Goal: Find specific page/section: Find specific page/section

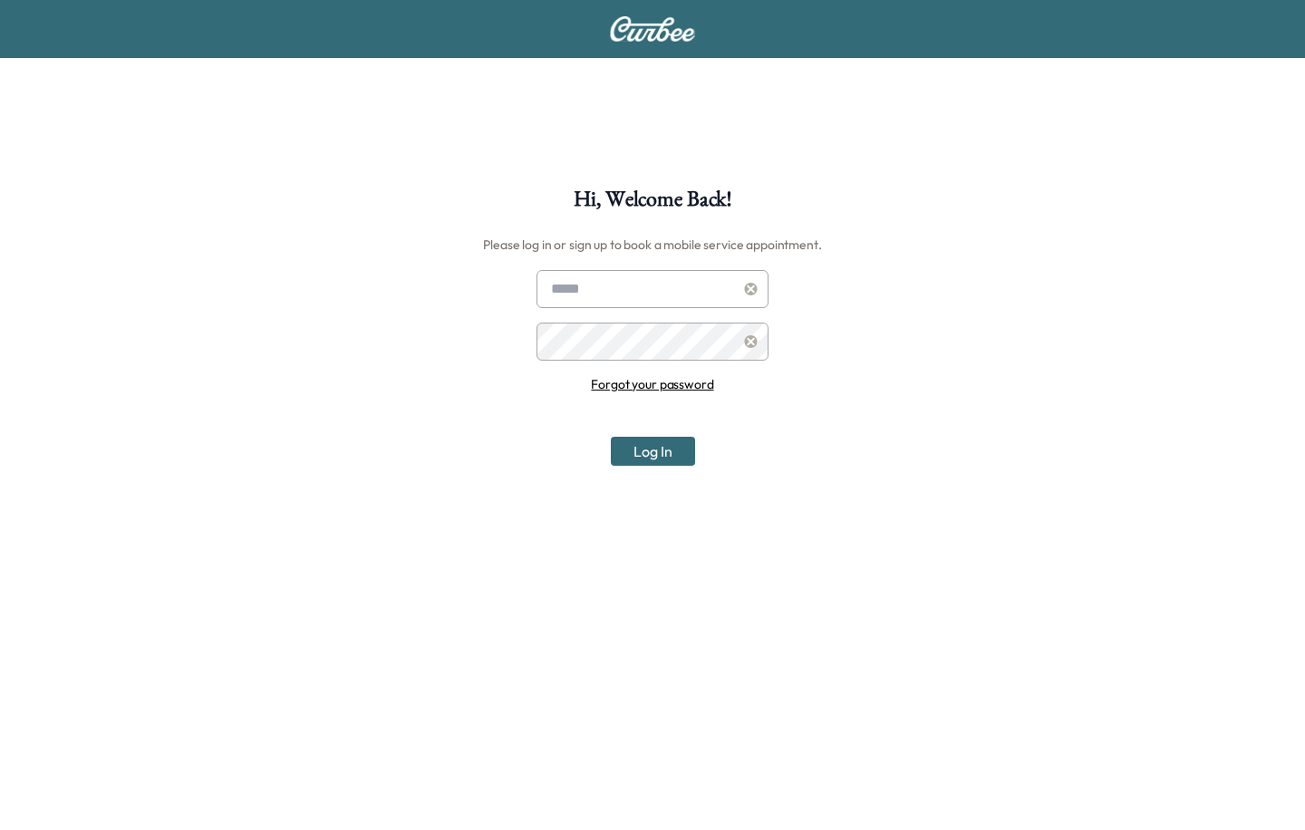
click at [584, 273] on input "text" at bounding box center [653, 289] width 232 height 38
type input "**********"
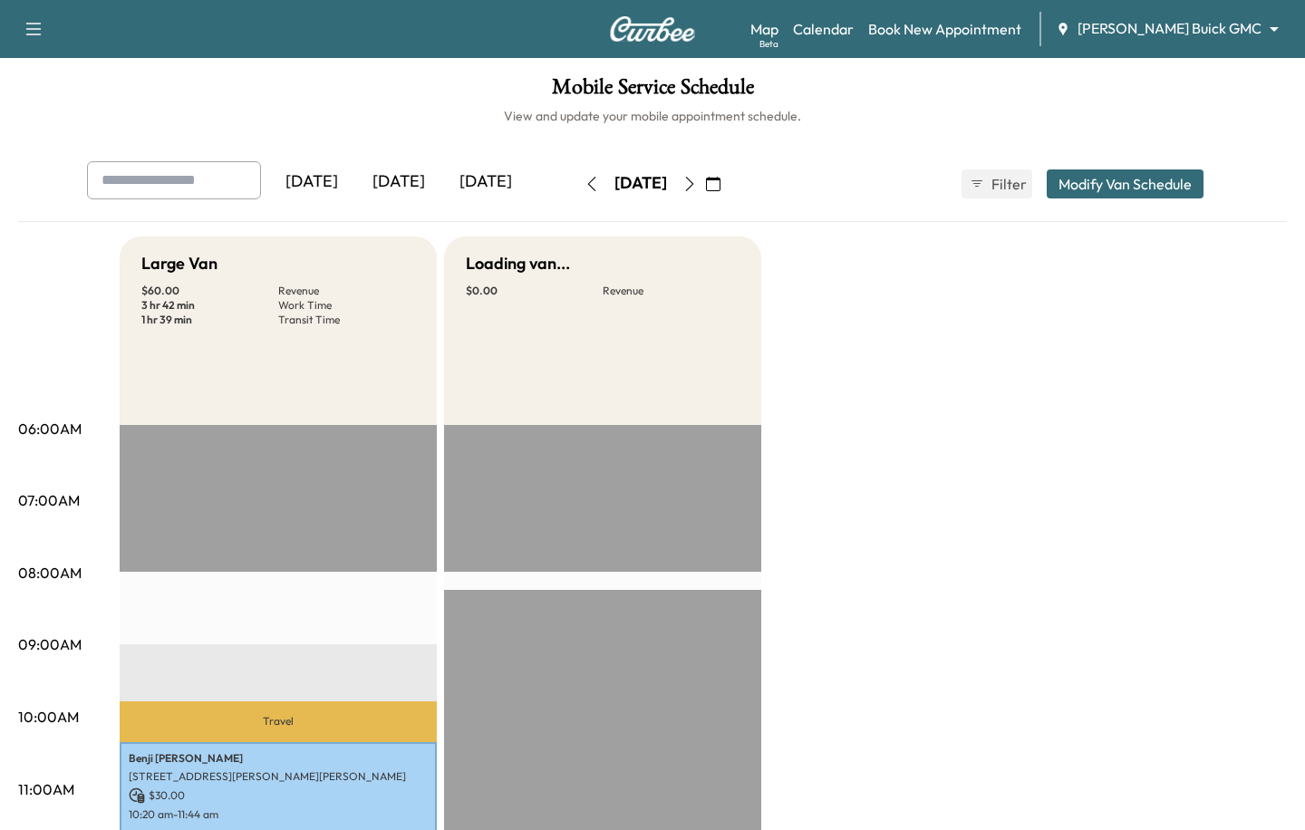
click at [1212, 25] on body "Support Log Out Map Beta Calendar Book New Appointment [PERSON_NAME] Buick GMC …" at bounding box center [652, 415] width 1305 height 830
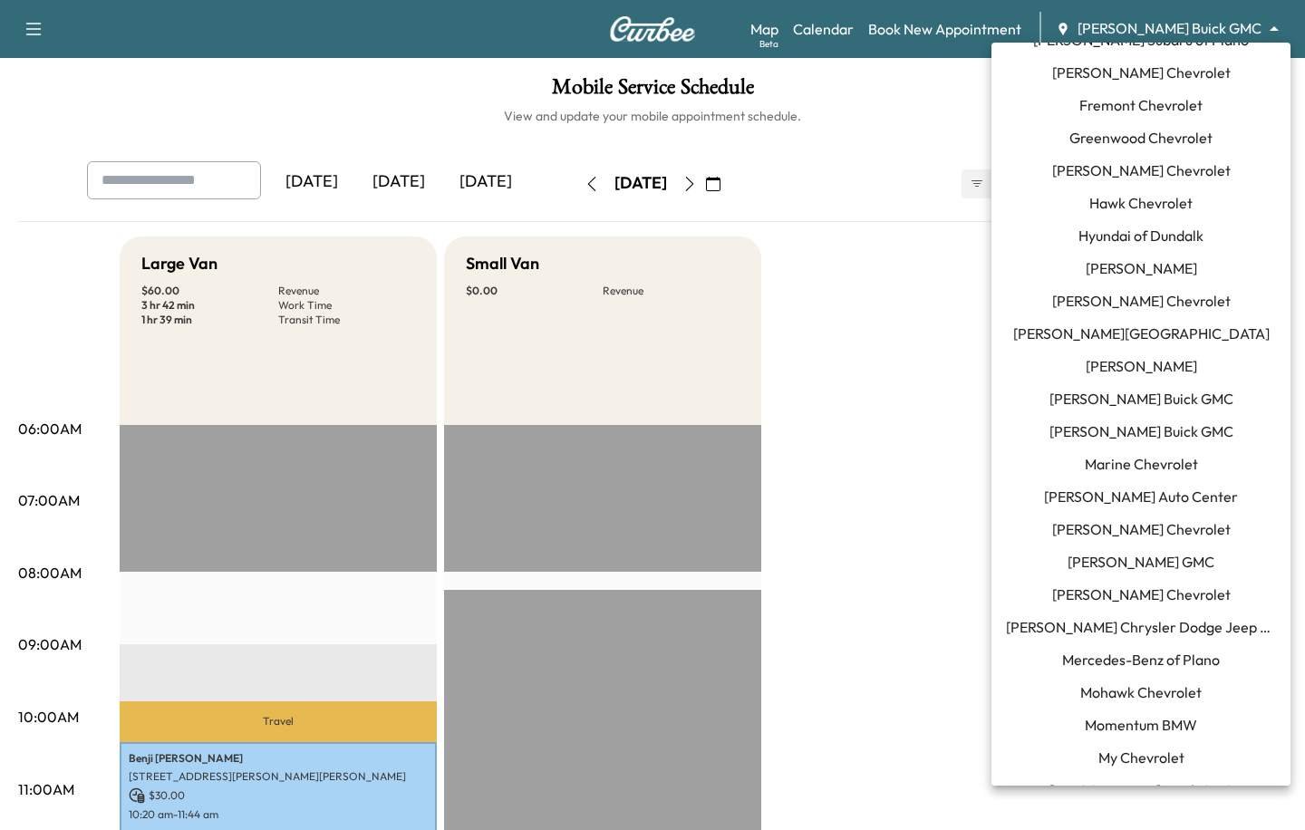
scroll to position [624, 0]
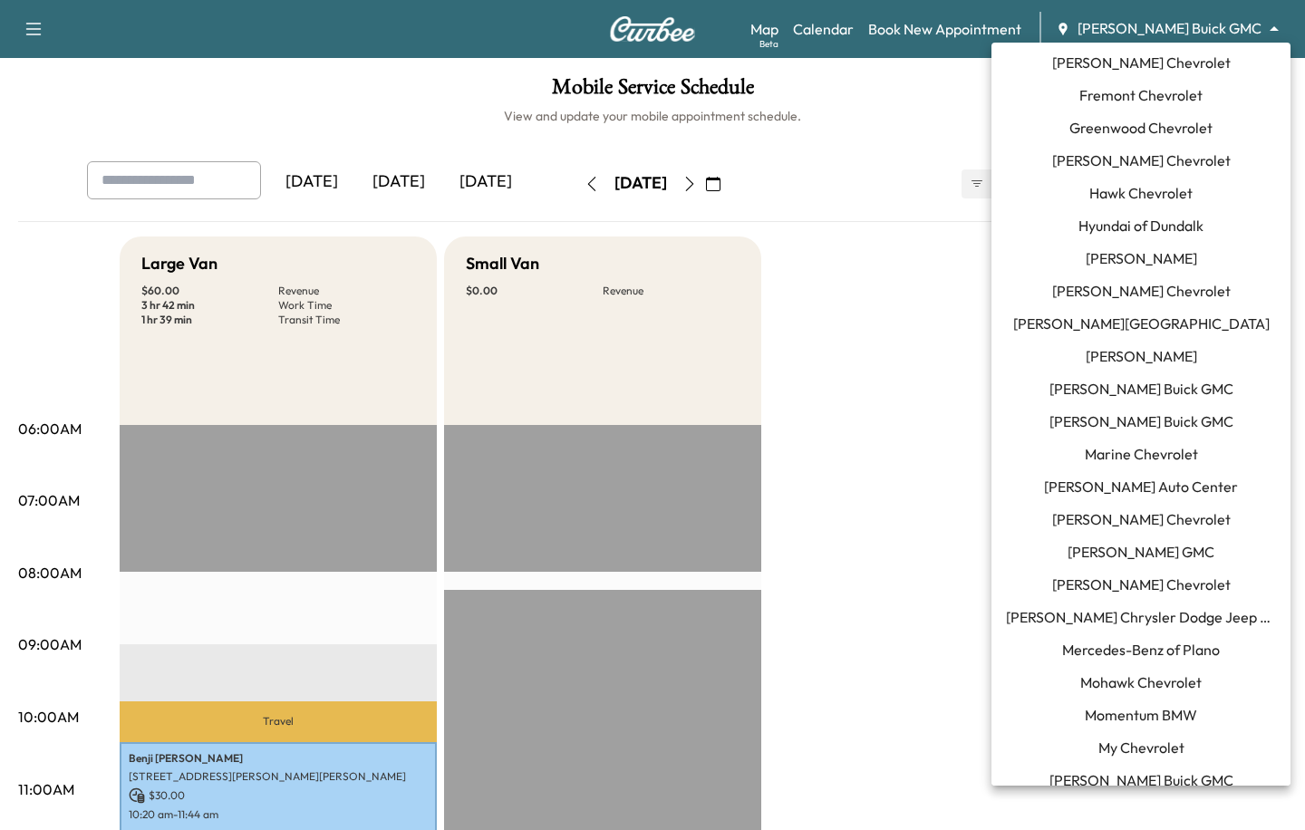
click at [1105, 713] on span "Momentum BMW" at bounding box center [1141, 715] width 112 height 22
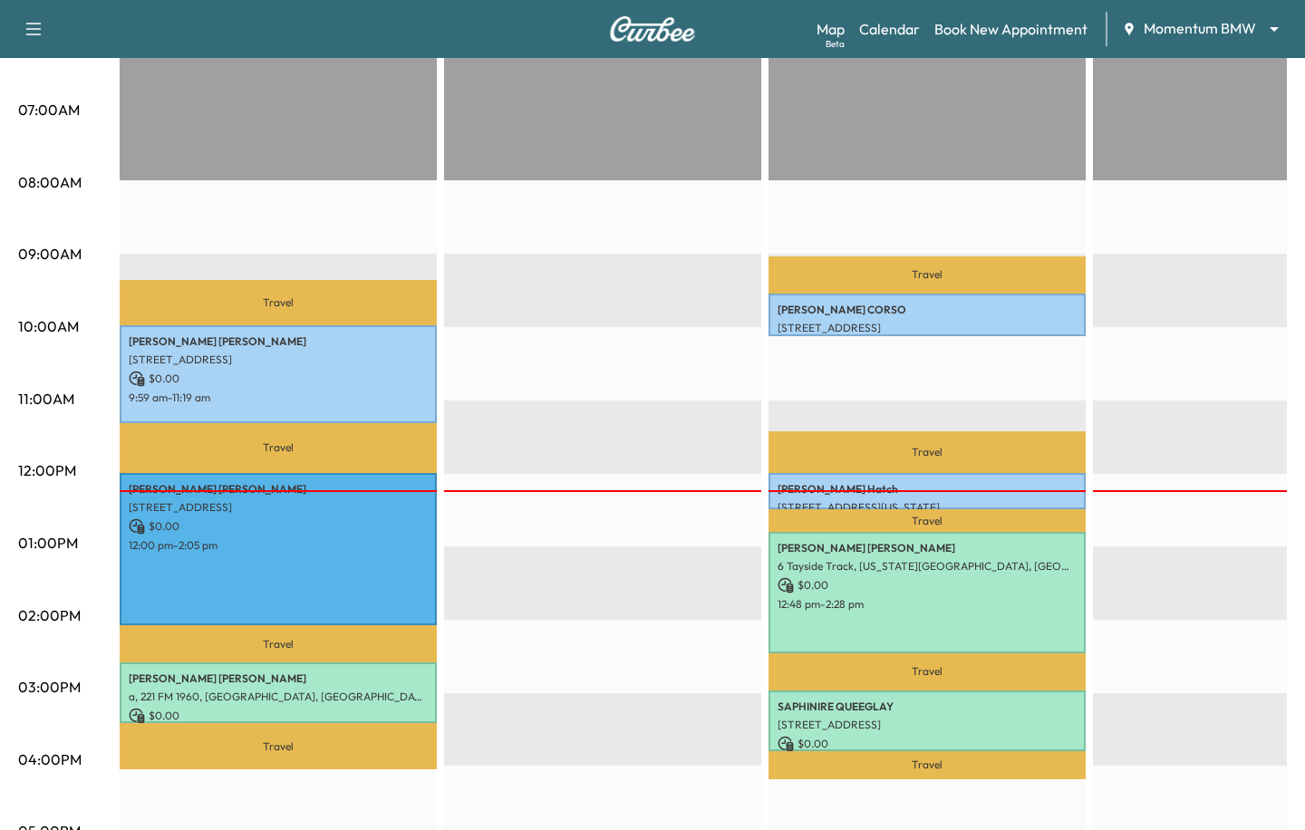
scroll to position [393, 0]
